Goal: Task Accomplishment & Management: Use online tool/utility

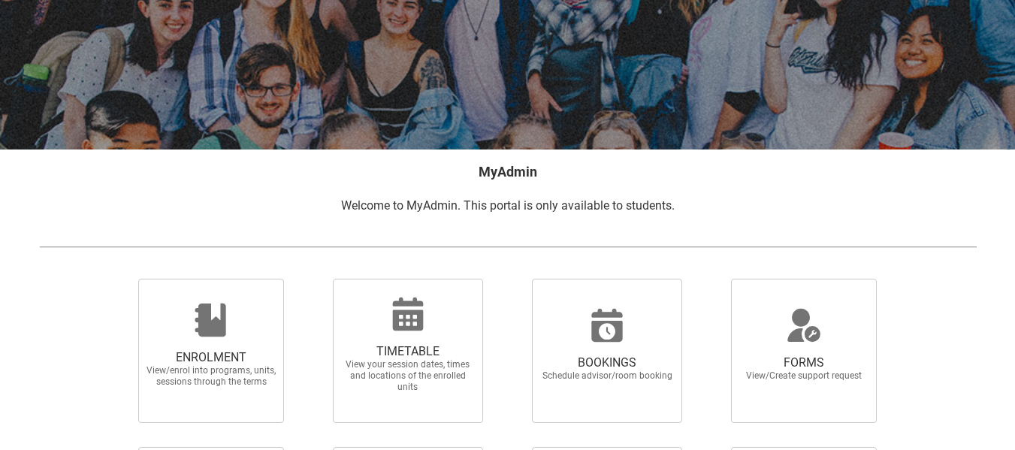
scroll to position [142, 0]
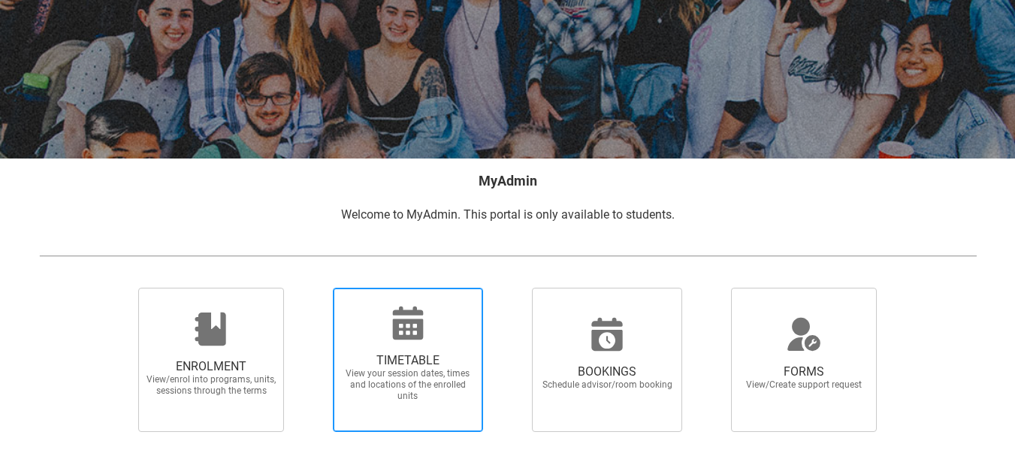
click at [433, 331] on div at bounding box center [408, 323] width 144 height 36
click at [314, 288] on input "TIMETABLE View your session dates, times and locations of the enrolled units" at bounding box center [313, 287] width 1 height 1
radio input "true"
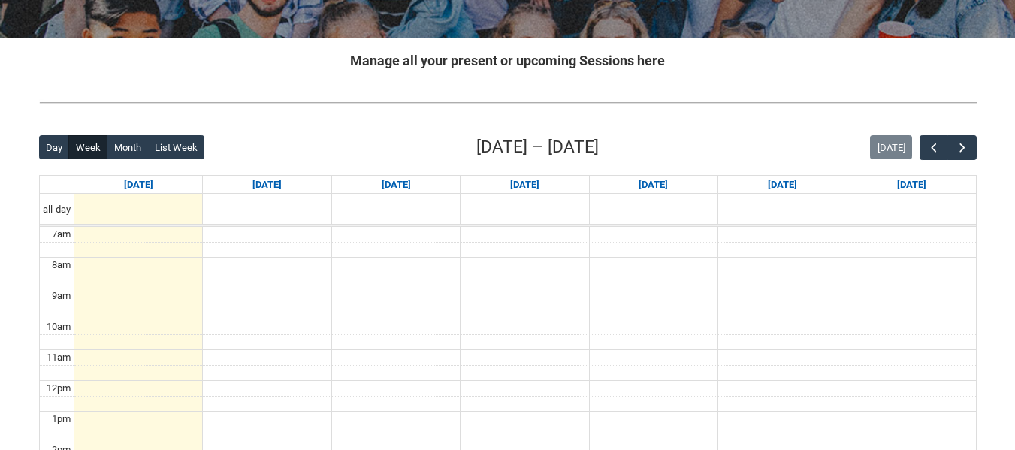
scroll to position [264, 0]
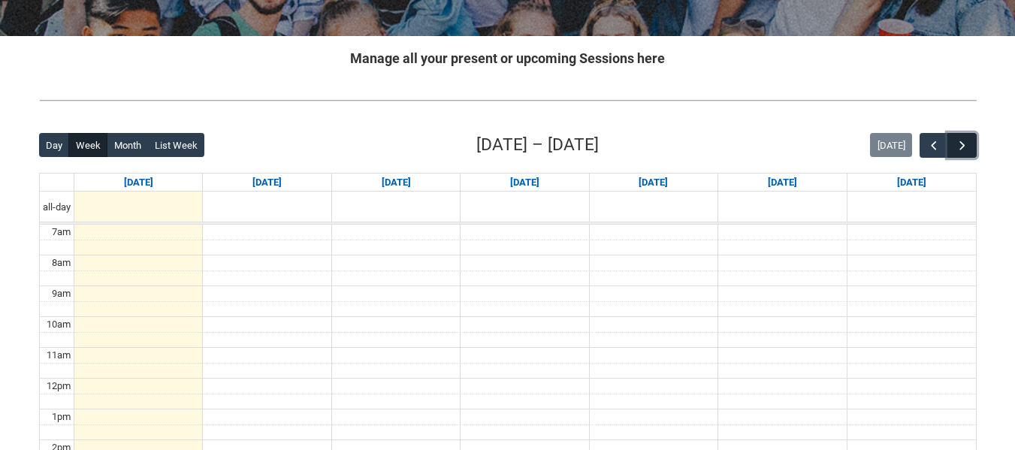
click at [957, 147] on span "button" at bounding box center [962, 145] width 15 height 15
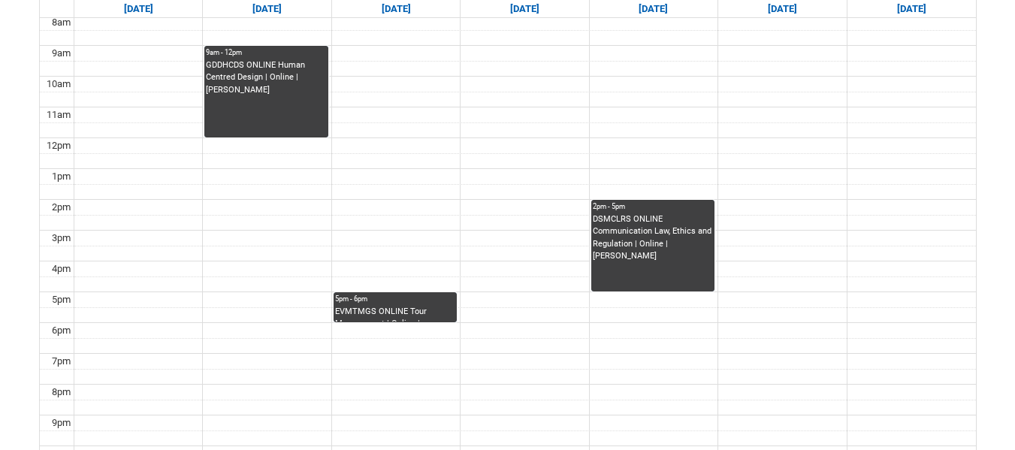
scroll to position [503, 0]
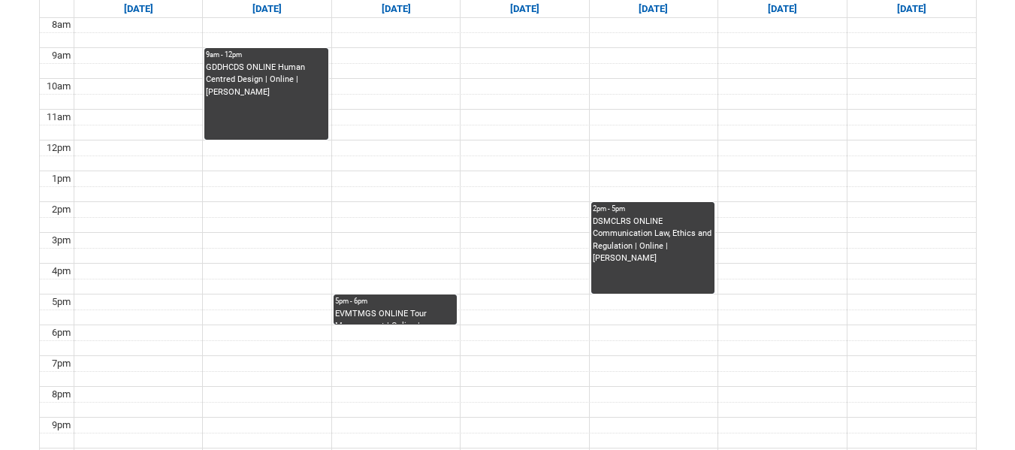
click at [388, 304] on div "5pm - 6pm" at bounding box center [395, 301] width 120 height 11
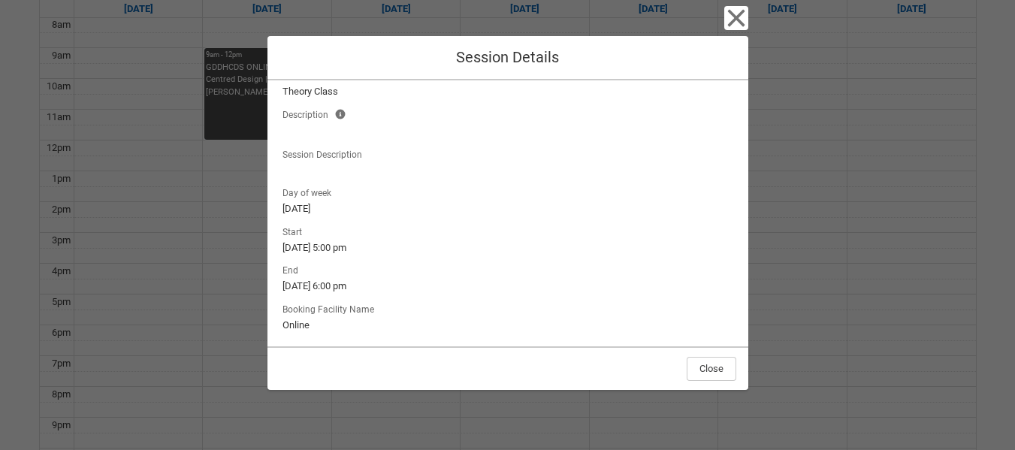
scroll to position [157, 0]
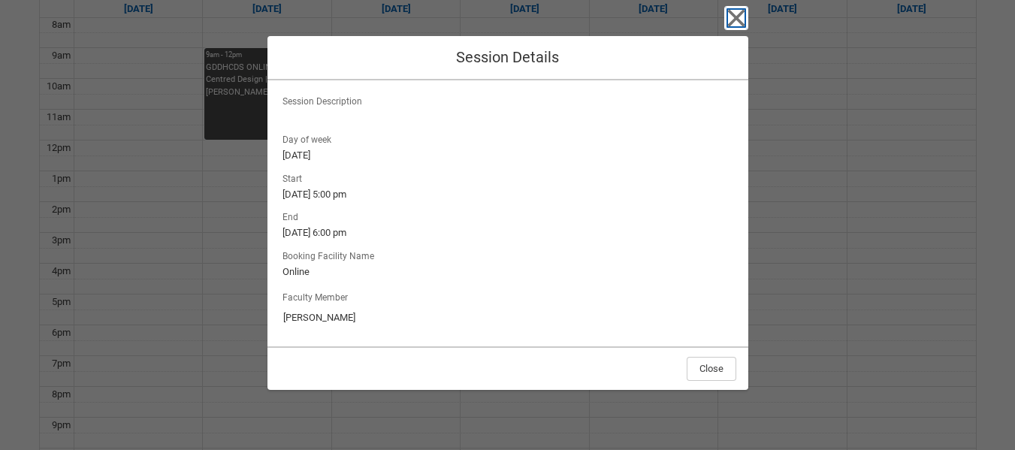
click at [735, 14] on icon "button" at bounding box center [736, 18] width 24 height 24
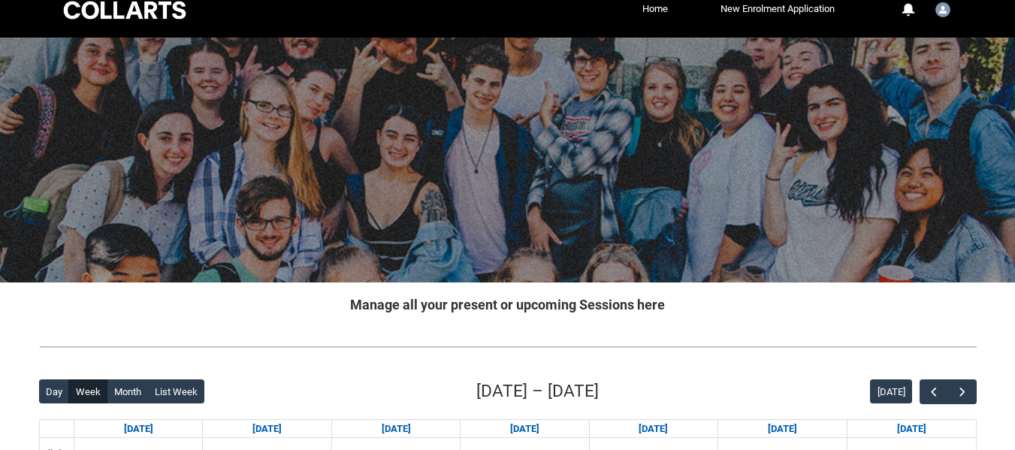
scroll to position [17, 0]
